Goal: Task Accomplishment & Management: Use online tool/utility

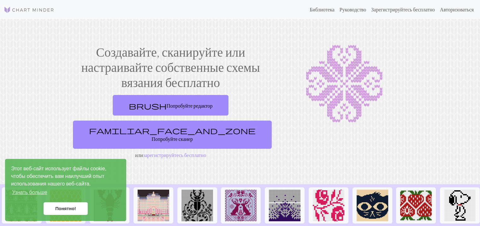
click at [174, 27] on section "Создавайте, сканируйте или настраивайте собственные схемы вязания бесплатно bru…" at bounding box center [240, 101] width 480 height 165
drag, startPoint x: 78, startPoint y: 202, endPoint x: 82, endPoint y: 193, distance: 9.6
click at [81, 194] on div "Этот веб-сайт использует файлы cookie, чтобы обеспечить вам наилучший опыт испо…" at bounding box center [65, 190] width 121 height 62
click at [62, 209] on font "Понятно!" at bounding box center [65, 208] width 21 height 5
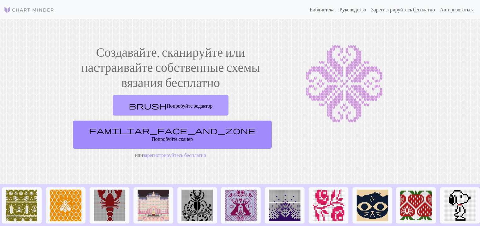
click at [113, 97] on link "brush Попробуйте редактор" at bounding box center [171, 105] width 116 height 21
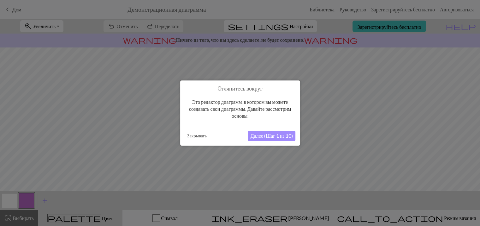
click at [265, 139] on button "Далее (Шаг 1 из 10)" at bounding box center [271, 135] width 47 height 10
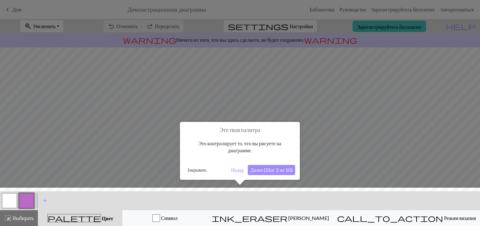
click at [258, 167] on font "Далее (Шаг 2 из 10)" at bounding box center [271, 169] width 42 height 6
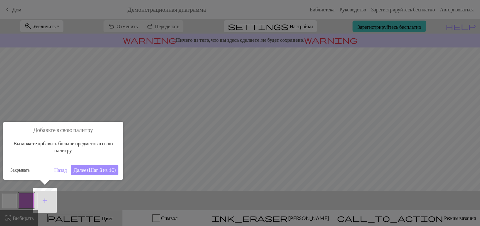
click at [106, 49] on div at bounding box center [240, 113] width 480 height 226
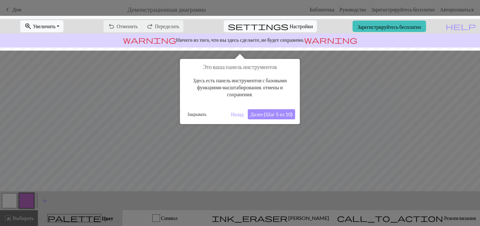
click at [245, 111] on div "Закрывать Назад Далее (Шаг 5 из 10)" at bounding box center [240, 114] width 111 height 10
click at [251, 114] on font "Далее (Шаг 5 из 10)" at bounding box center [271, 114] width 42 height 6
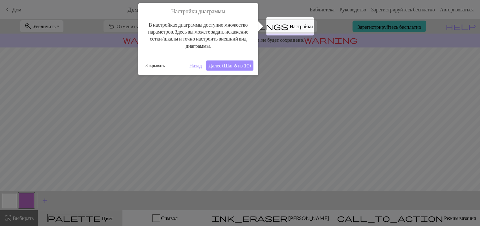
click at [243, 70] on button "Далее (Шаг 6 из 10)" at bounding box center [229, 65] width 47 height 10
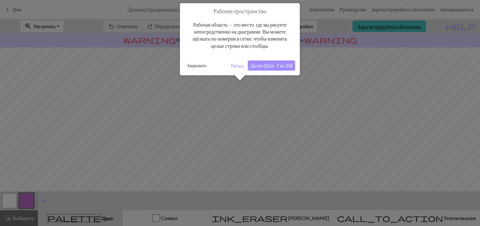
scroll to position [38, 0]
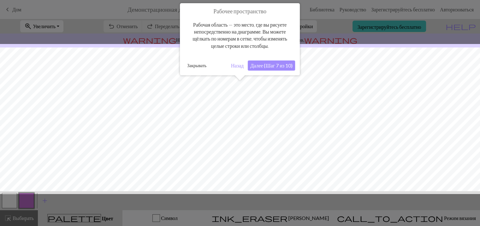
click at [263, 65] on font "Далее (Шаг 7 из 10)" at bounding box center [271, 65] width 42 height 6
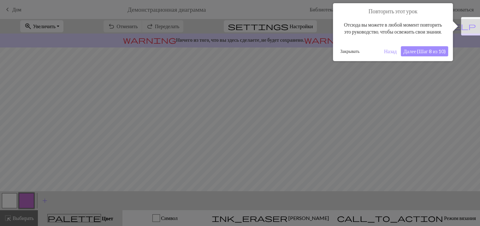
click at [382, 55] on button "Назад" at bounding box center [391, 51] width 18 height 10
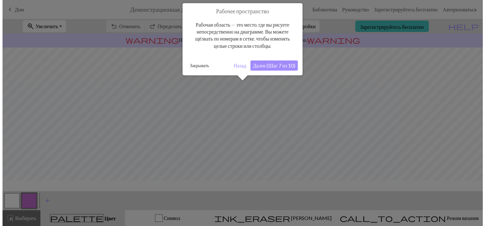
scroll to position [75, 0]
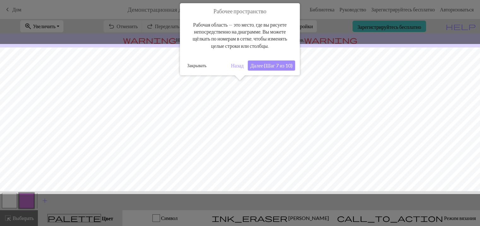
click at [185, 61] on button "Закрывать" at bounding box center [197, 65] width 24 height 9
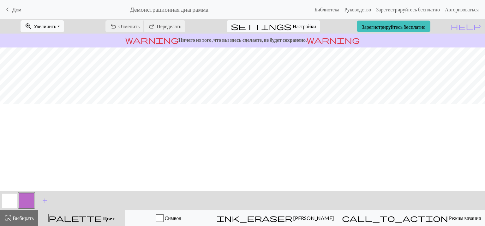
scroll to position [0, 0]
click at [145, 25] on div "undo Отменить Отменить redo Переделать Переделать" at bounding box center [145, 26] width 89 height 15
click at [137, 25] on div "undo Отменить Отменить redo Переделать Переделать" at bounding box center [145, 26] width 89 height 15
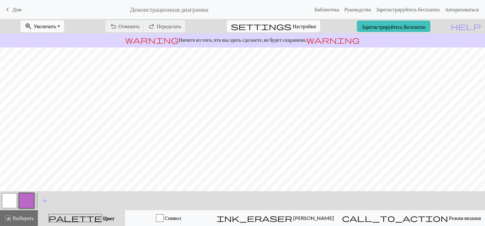
click at [137, 25] on div "undo Отменить Отменить redo Переделать Переделать" at bounding box center [145, 26] width 89 height 15
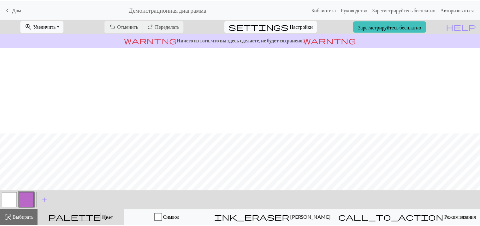
scroll to position [92, 0]
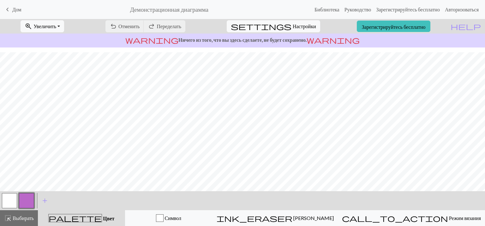
click at [9, 197] on button "button" at bounding box center [9, 200] width 15 height 15
click at [27, 196] on button "button" at bounding box center [26, 200] width 15 height 15
click at [8, 12] on span "keyboard_arrow_left" at bounding box center [8, 9] width 8 height 9
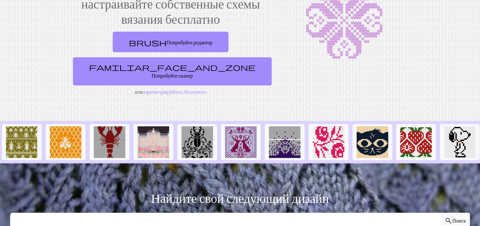
scroll to position [95, 0]
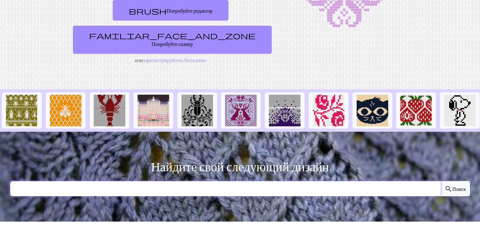
click at [211, 181] on input "text" at bounding box center [225, 188] width 431 height 15
click at [67, 181] on input "text" at bounding box center [225, 188] width 431 height 15
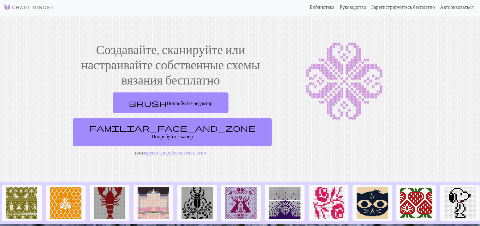
scroll to position [0, 0]
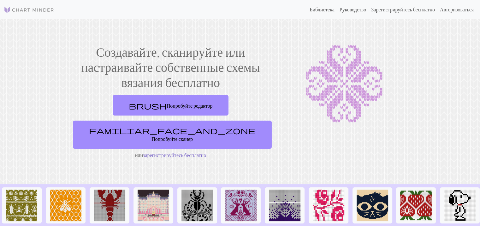
click at [170, 152] on font "зарегистрируйтесь бесплатно" at bounding box center [174, 155] width 63 height 6
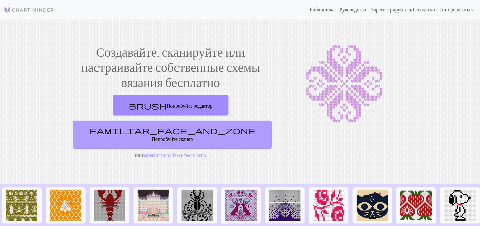
click at [193, 135] on font "Попробуйте сканер" at bounding box center [172, 138] width 41 height 6
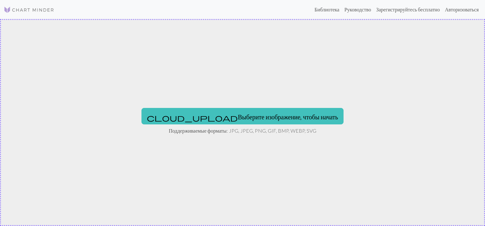
click at [235, 127] on font "Поддерживаемые форматы: JPG, JPEG, PNG, GIF, BMP, WEBP, SVG" at bounding box center [243, 130] width 148 height 6
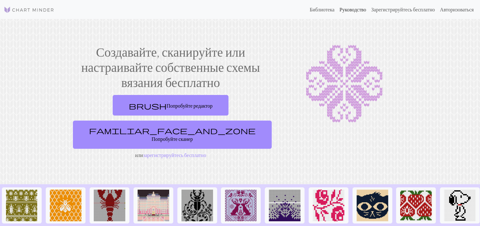
click at [346, 9] on font "Руководство" at bounding box center [353, 9] width 27 height 6
